Goal: Navigation & Orientation: Find specific page/section

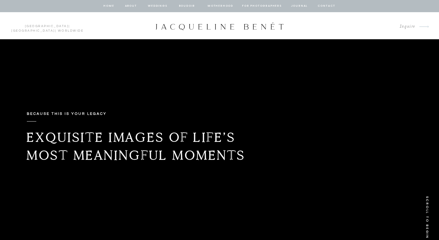
click at [163, 2] on div at bounding box center [219, 6] width 439 height 12
click at [162, 6] on nav "Weddings" at bounding box center [157, 5] width 21 height 5
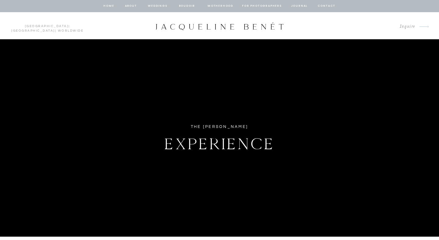
click at [301, 3] on div at bounding box center [219, 6] width 439 height 12
click at [301, 6] on nav "journal" at bounding box center [299, 5] width 19 height 5
click at [109, 4] on nav "home" at bounding box center [109, 5] width 12 height 5
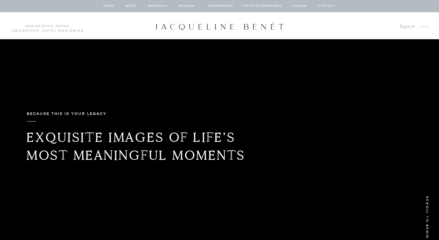
click at [155, 5] on nav "Weddings" at bounding box center [157, 5] width 21 height 5
